Goal: Transaction & Acquisition: Subscribe to service/newsletter

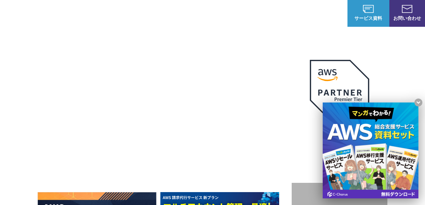
click at [418, 100] on x-t at bounding box center [419, 102] width 8 height 8
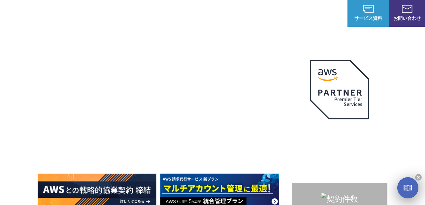
click at [419, 176] on x-t at bounding box center [418, 177] width 7 height 7
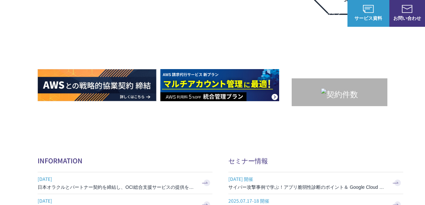
scroll to position [99, 0]
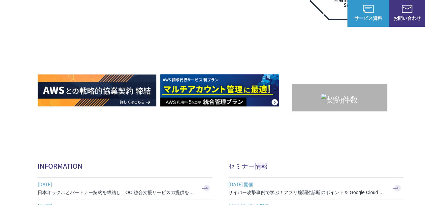
click at [275, 94] on img at bounding box center [219, 90] width 119 height 32
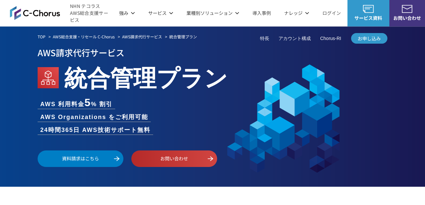
click at [367, 40] on span "お申し込み" at bounding box center [369, 38] width 36 height 7
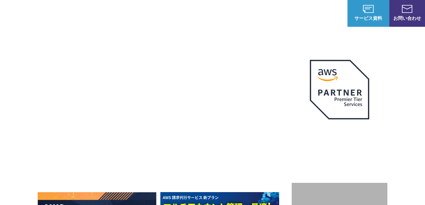
click at [331, 95] on img at bounding box center [339, 89] width 59 height 59
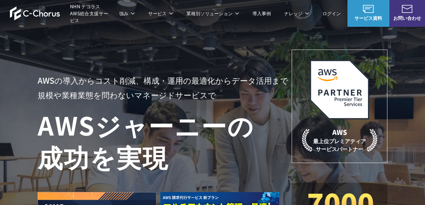
click at [340, 103] on img at bounding box center [339, 89] width 59 height 59
